Goal: Task Accomplishment & Management: Use online tool/utility

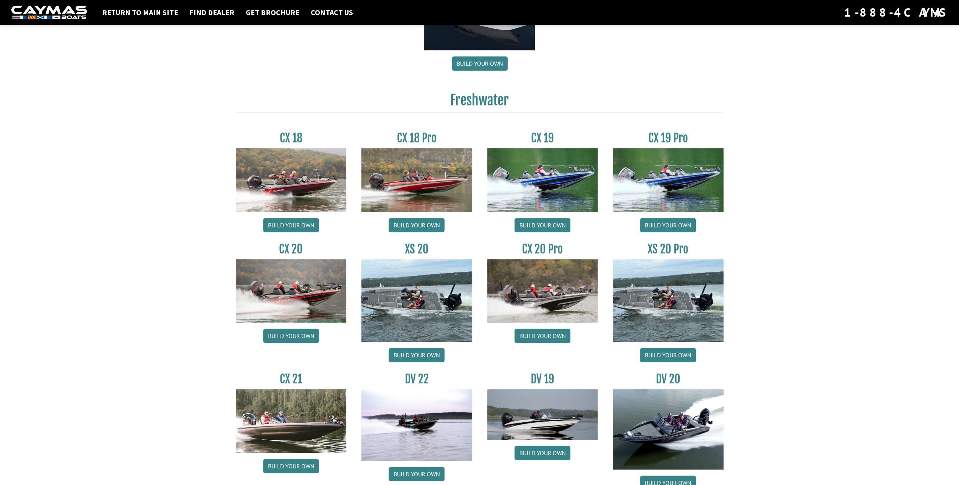
scroll to position [567, 0]
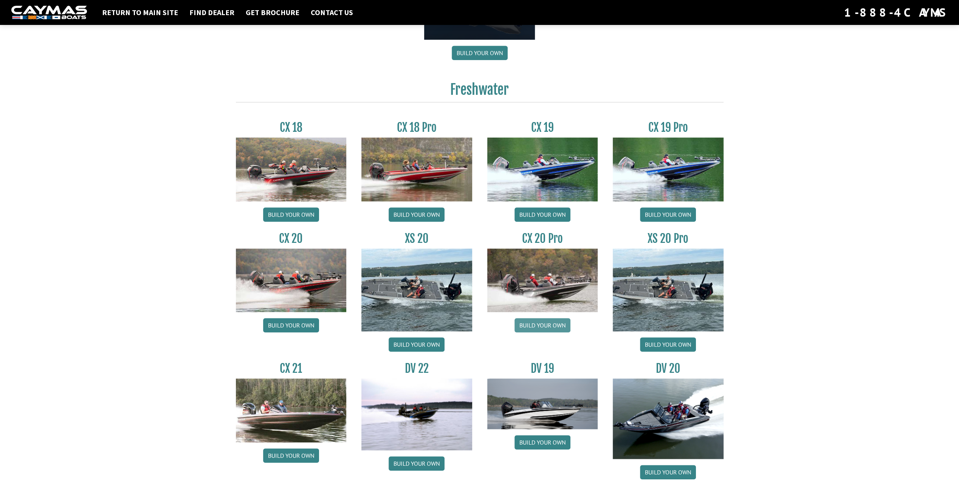
click at [532, 323] on link "Build your own" at bounding box center [543, 325] width 56 height 14
click at [294, 321] on link "Build your own" at bounding box center [291, 325] width 56 height 14
click at [556, 322] on link "Build your own" at bounding box center [543, 325] width 56 height 14
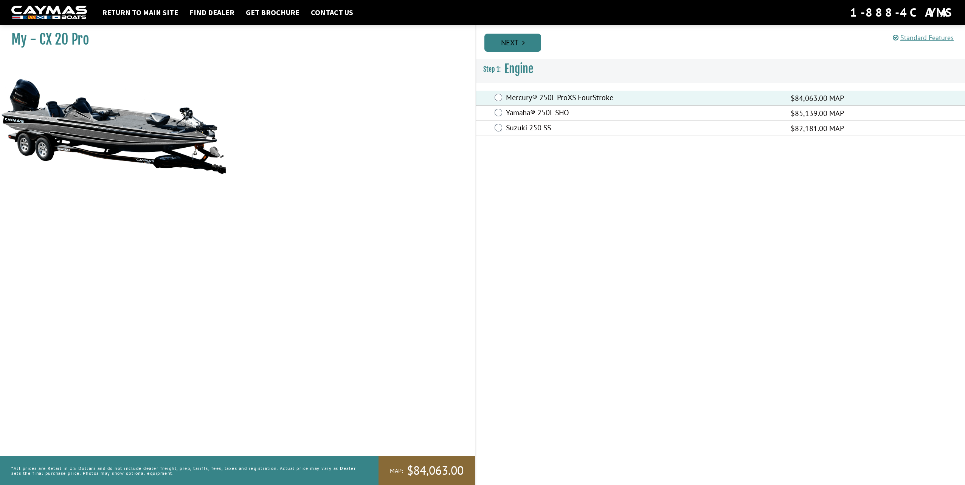
click at [526, 46] on link "Next" at bounding box center [512, 43] width 57 height 18
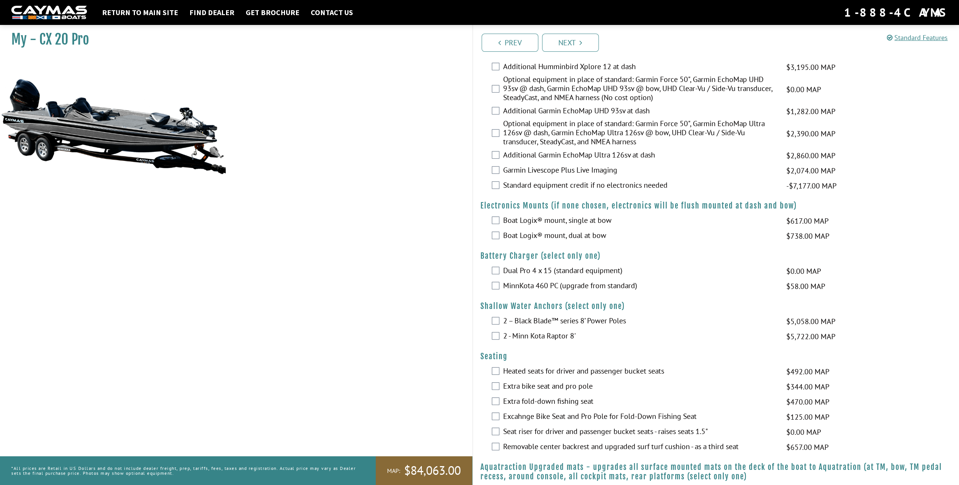
scroll to position [340, 0]
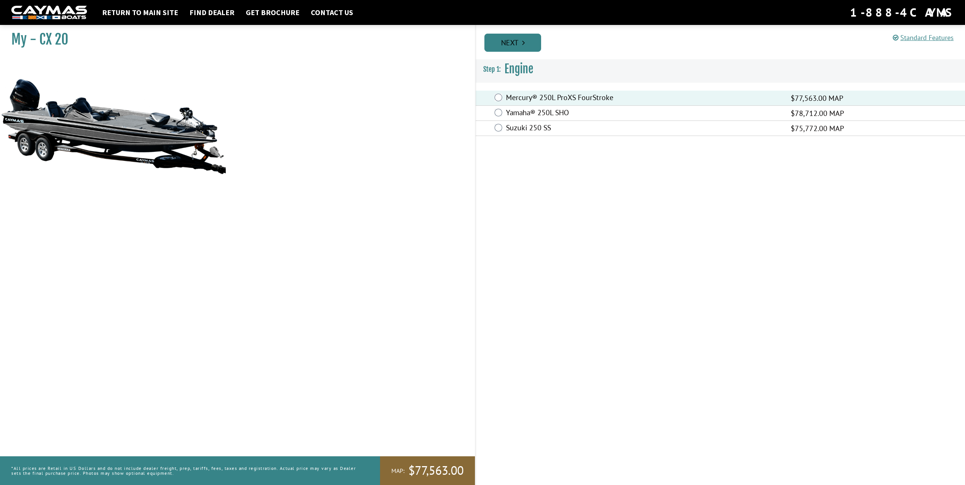
click at [506, 39] on link "Next" at bounding box center [512, 43] width 57 height 18
click at [504, 44] on link "Next" at bounding box center [512, 43] width 57 height 18
